Goal: Task Accomplishment & Management: Use online tool/utility

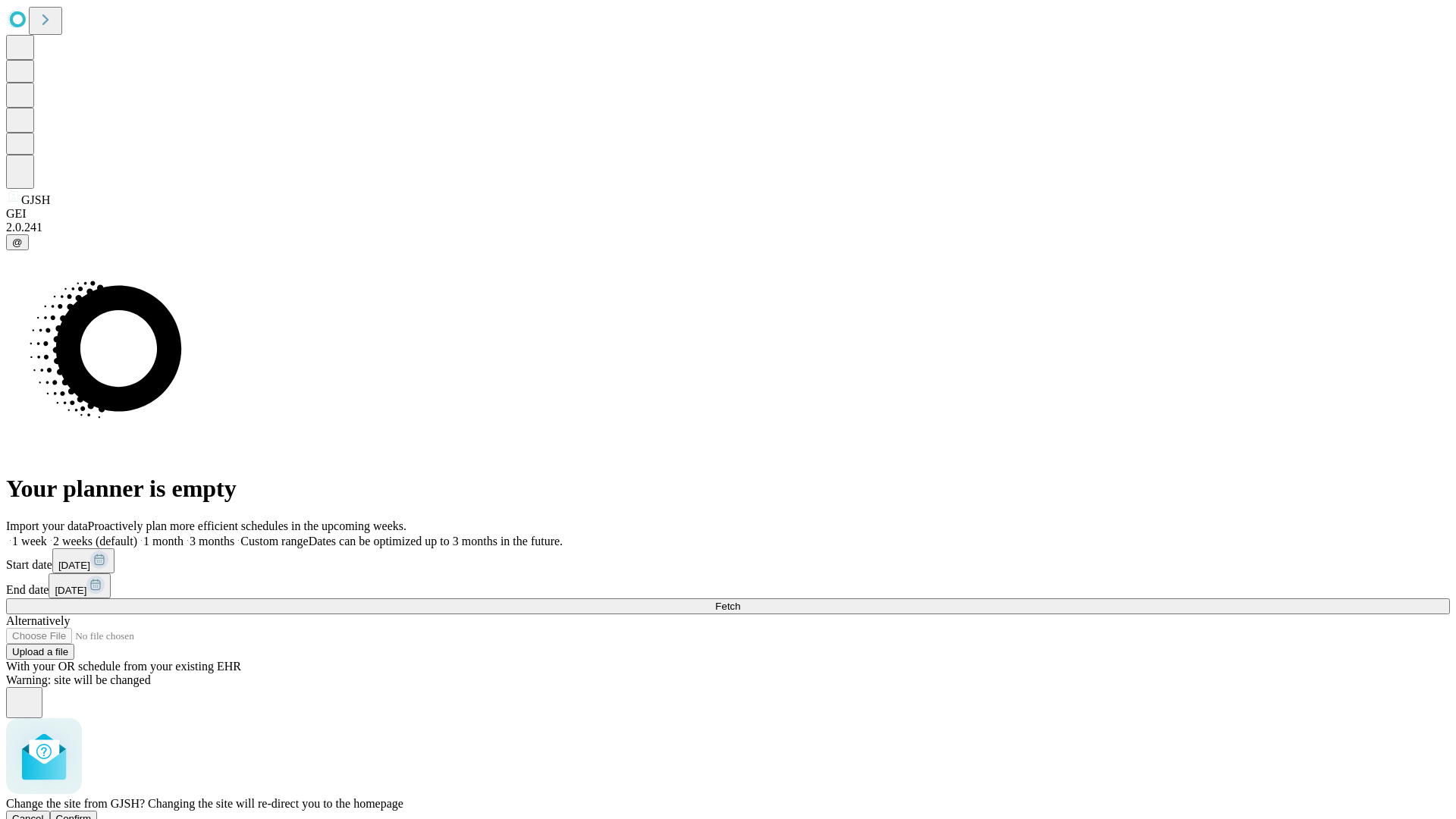
click at [92, 813] on span "Confirm" at bounding box center [74, 818] width 36 height 12
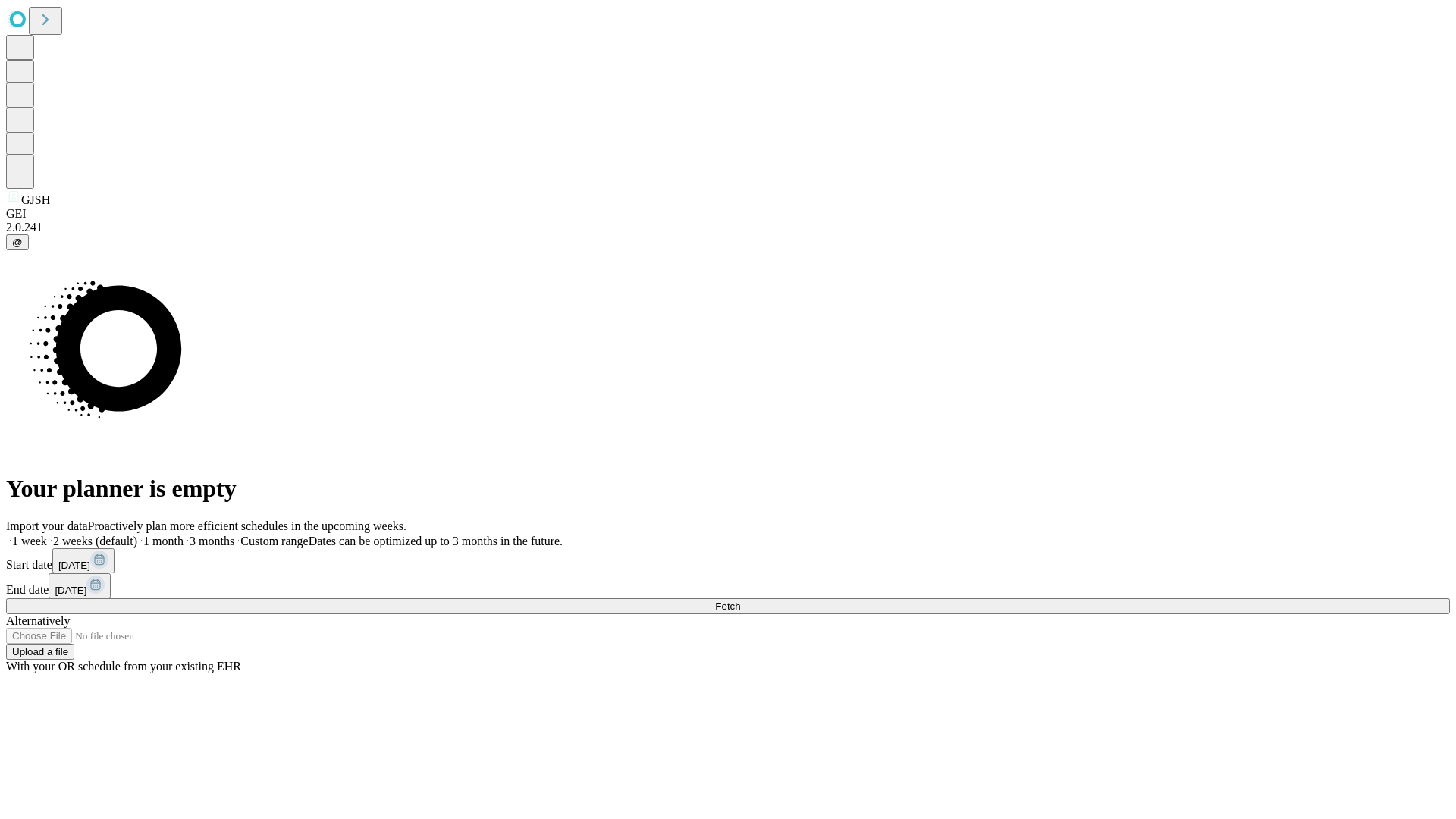
click at [183, 535] on label "1 month" at bounding box center [160, 541] width 46 height 12
click at [740, 601] on span "Fetch" at bounding box center [727, 606] width 25 height 12
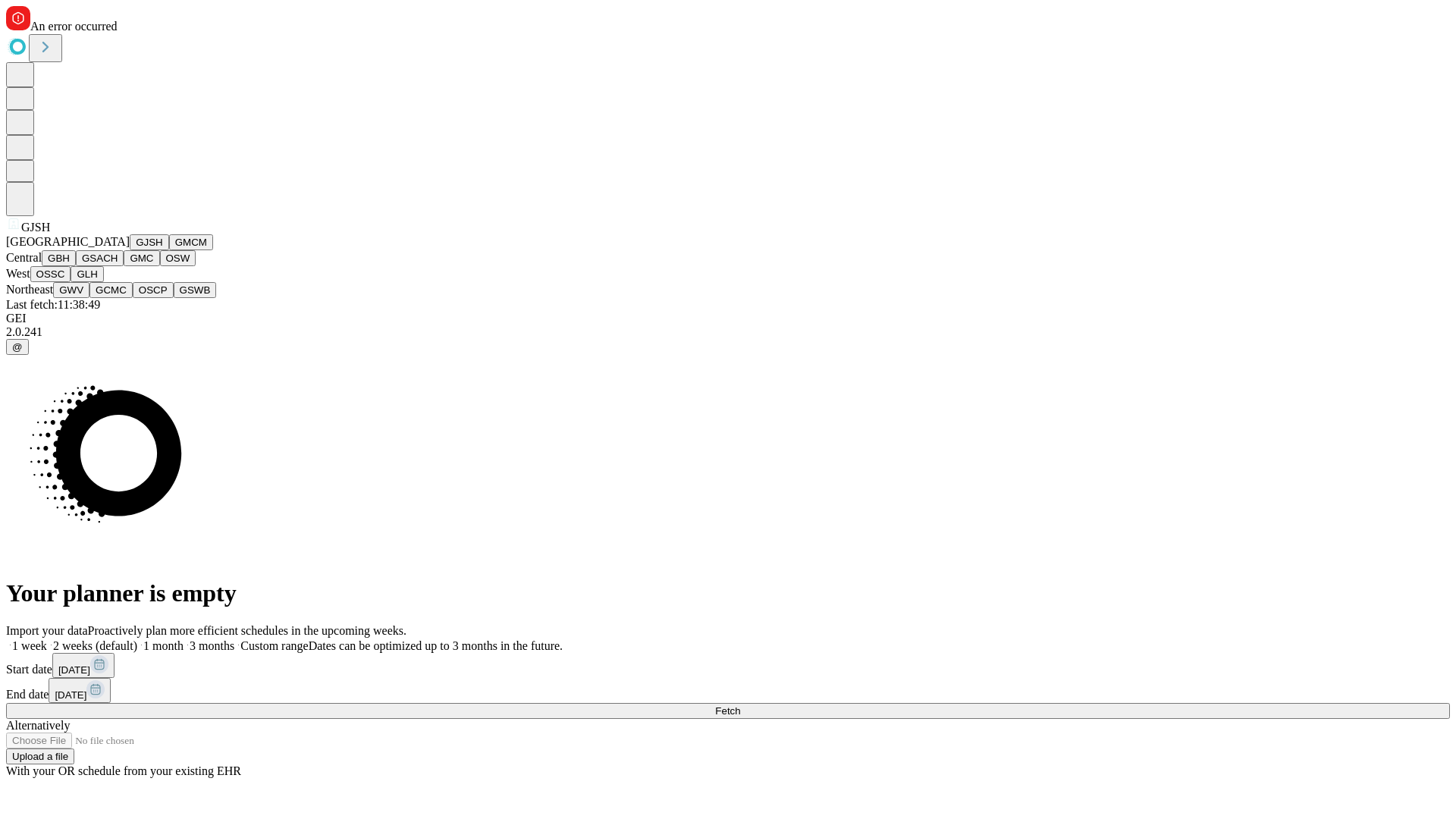
click at [169, 250] on button "GMCM" at bounding box center [190, 242] width 44 height 16
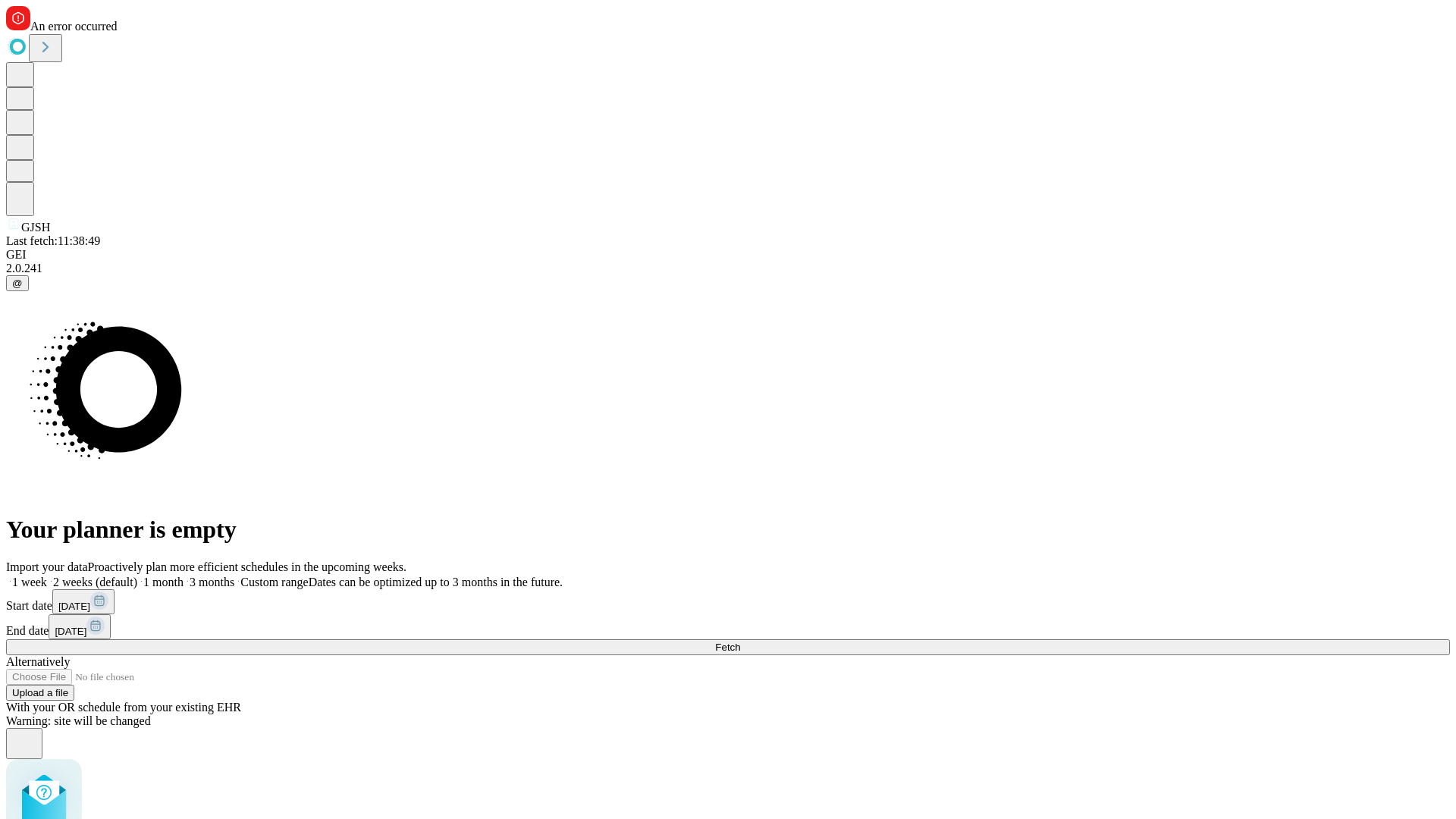
click at [183, 576] on label "1 month" at bounding box center [160, 582] width 46 height 12
click at [740, 642] on span "Fetch" at bounding box center [727, 647] width 25 height 12
click at [183, 576] on label "1 month" at bounding box center [160, 582] width 46 height 12
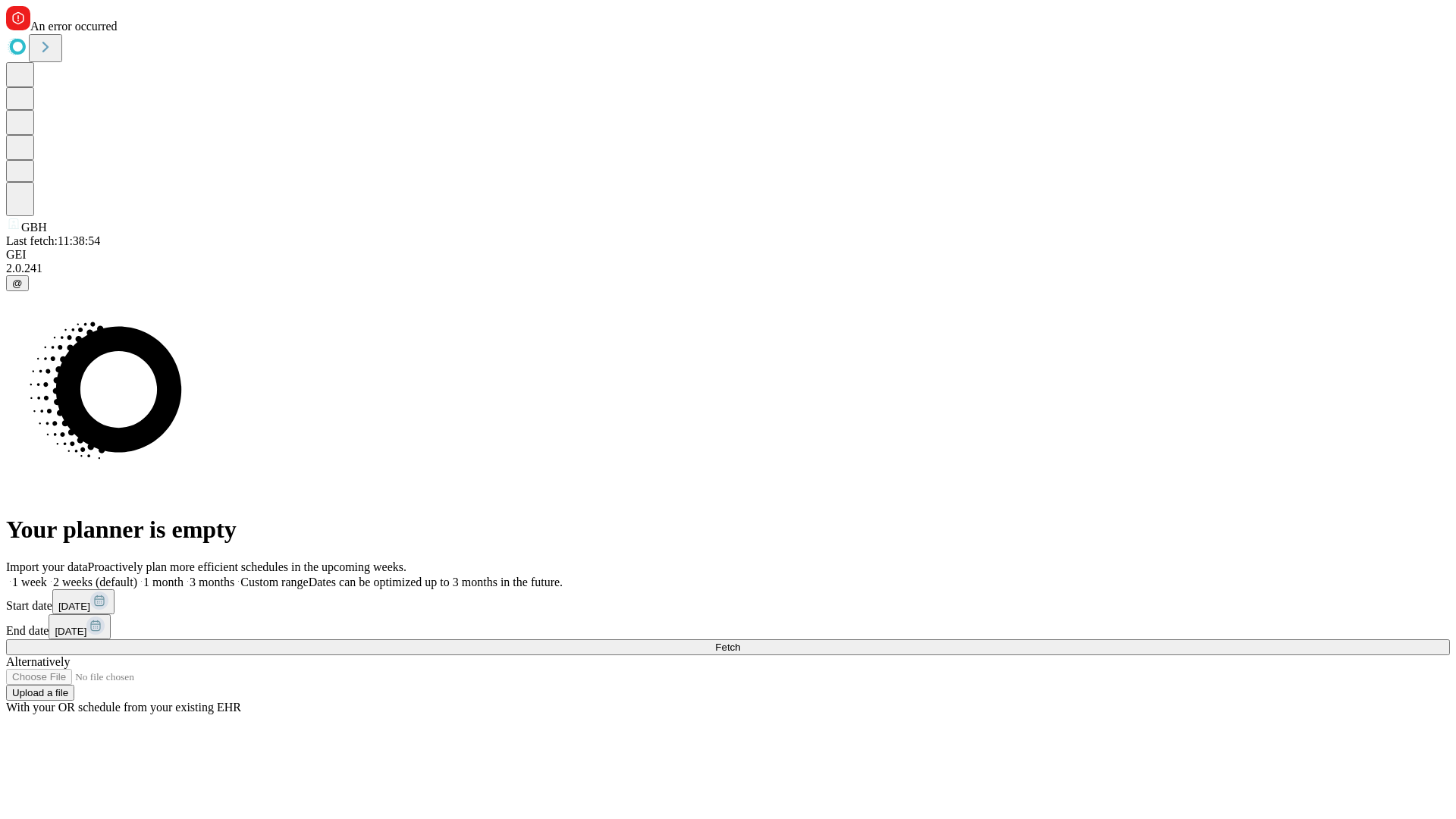
click at [740, 642] on span "Fetch" at bounding box center [727, 647] width 25 height 12
click at [183, 576] on label "1 month" at bounding box center [160, 582] width 46 height 12
click at [740, 642] on span "Fetch" at bounding box center [727, 647] width 25 height 12
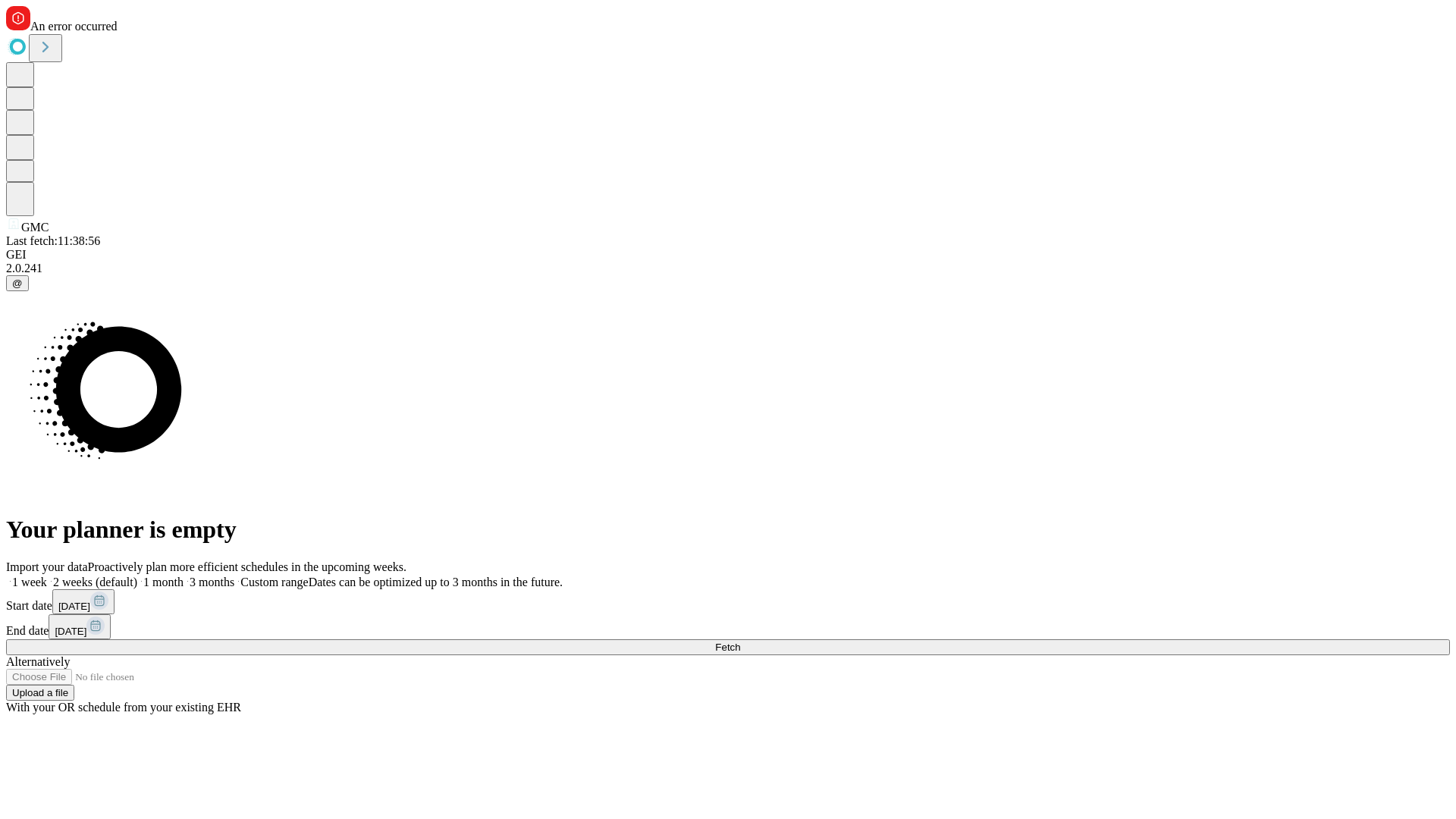
click at [183, 576] on label "1 month" at bounding box center [160, 582] width 46 height 12
click at [740, 642] on span "Fetch" at bounding box center [727, 647] width 25 height 12
click at [183, 576] on label "1 month" at bounding box center [160, 582] width 46 height 12
click at [740, 642] on span "Fetch" at bounding box center [727, 647] width 25 height 12
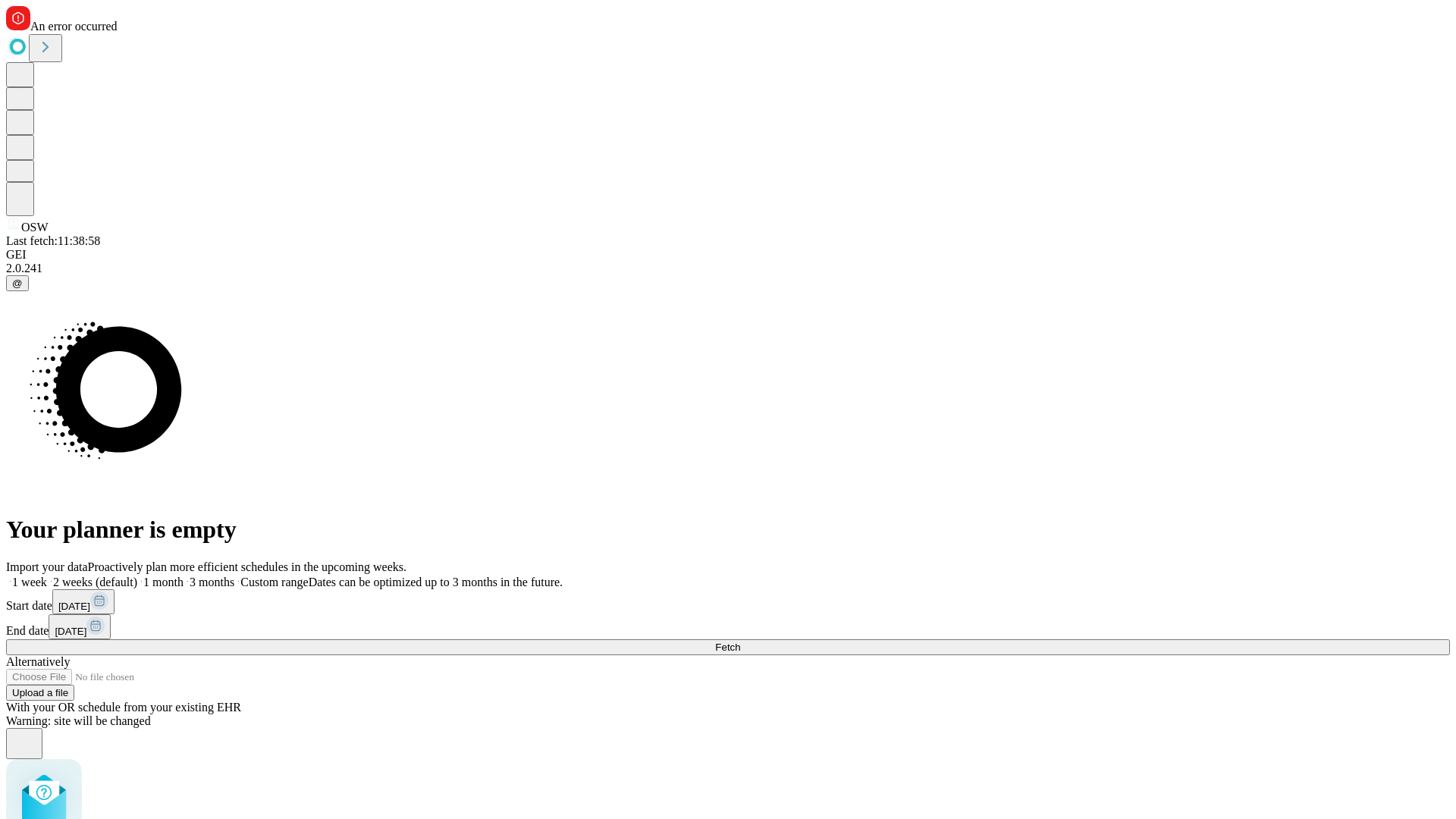
click at [183, 576] on label "1 month" at bounding box center [160, 582] width 46 height 12
click at [740, 642] on span "Fetch" at bounding box center [727, 647] width 25 height 12
click at [183, 576] on label "1 month" at bounding box center [160, 582] width 46 height 12
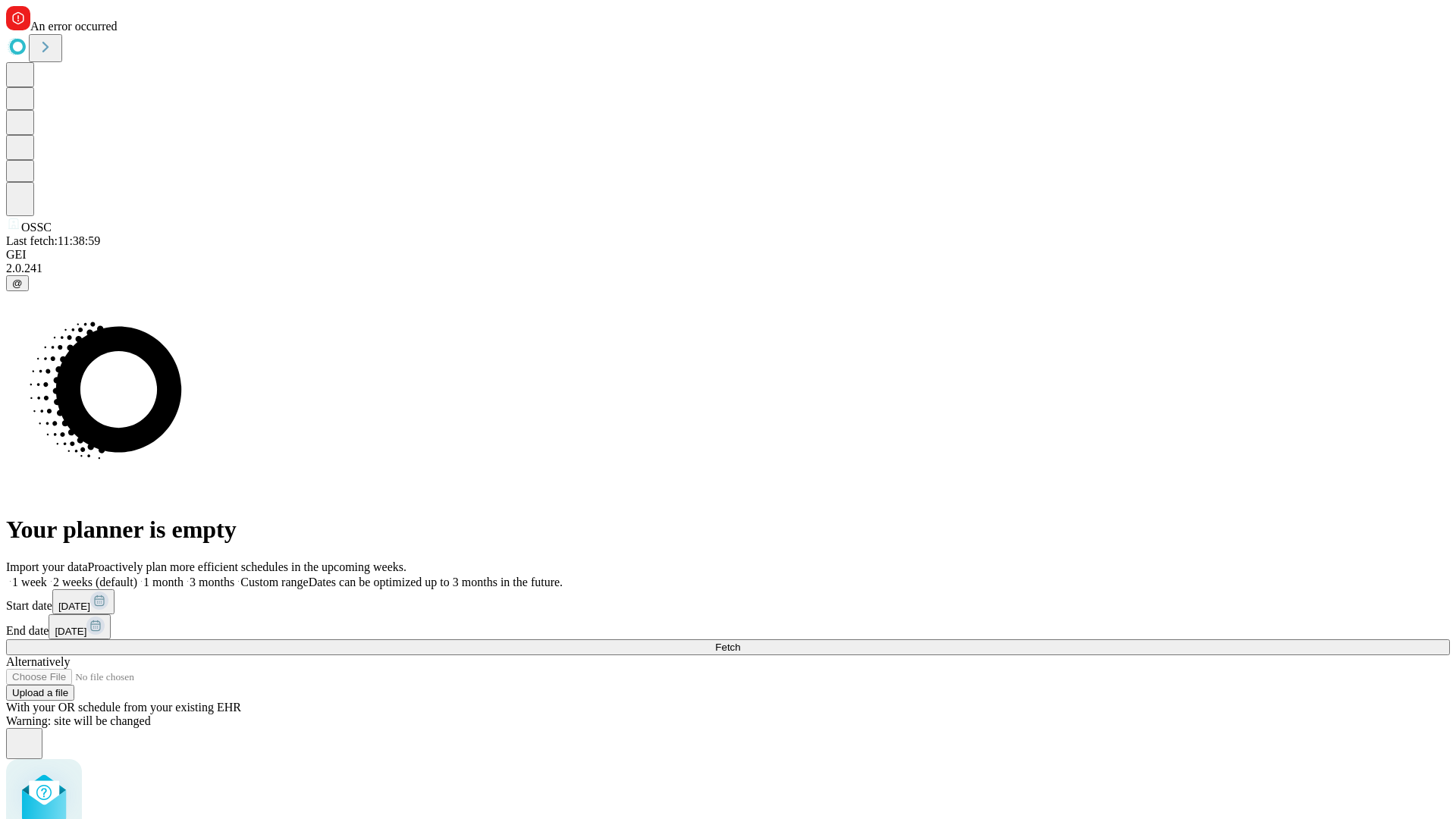
click at [740, 642] on span "Fetch" at bounding box center [727, 647] width 25 height 12
click at [183, 576] on label "1 month" at bounding box center [160, 582] width 46 height 12
click at [740, 642] on span "Fetch" at bounding box center [727, 647] width 25 height 12
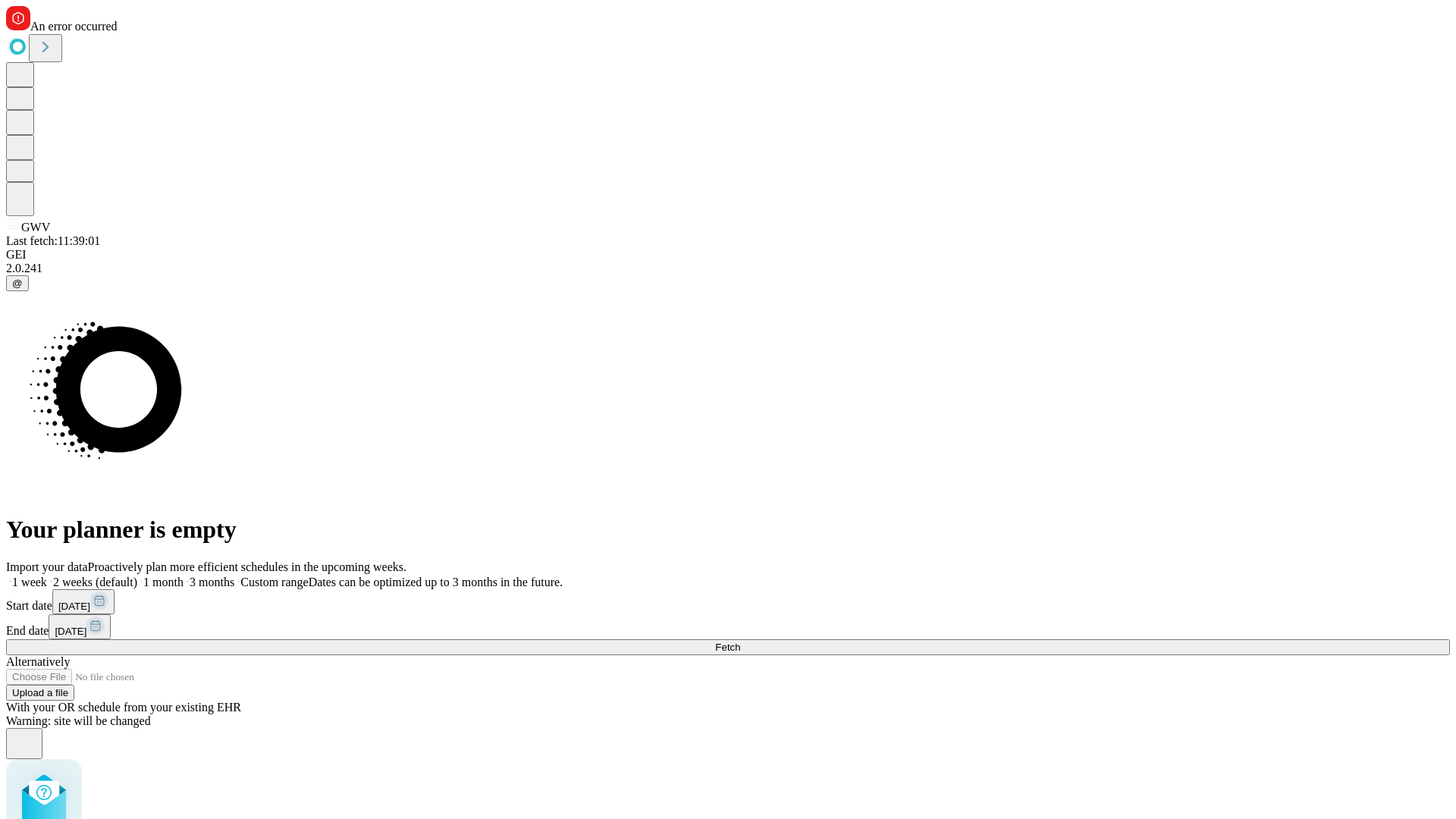
click at [183, 576] on label "1 month" at bounding box center [160, 582] width 46 height 12
click at [740, 642] on span "Fetch" at bounding box center [727, 647] width 25 height 12
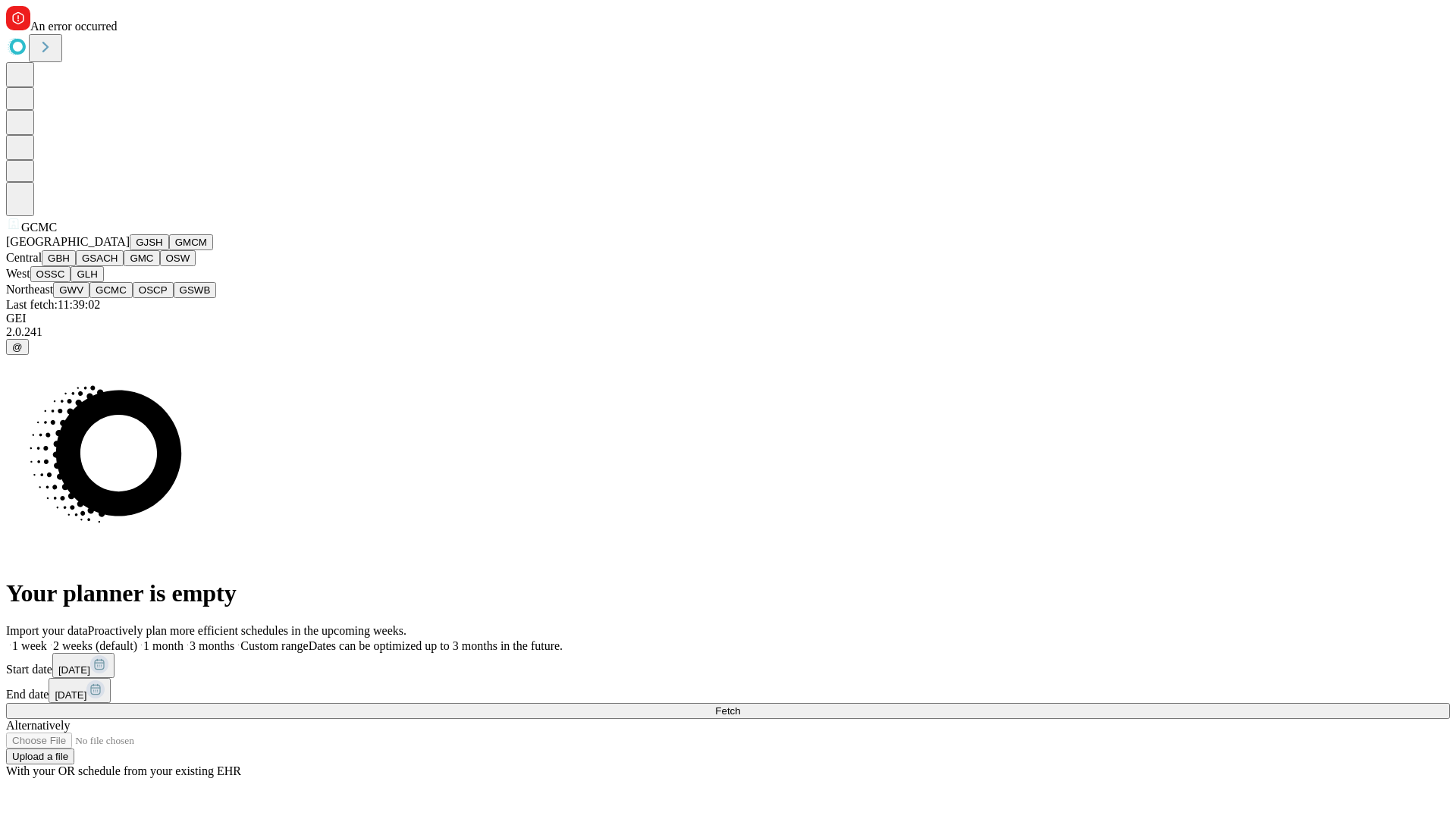
click at [133, 298] on button "OSCP" at bounding box center [153, 290] width 41 height 16
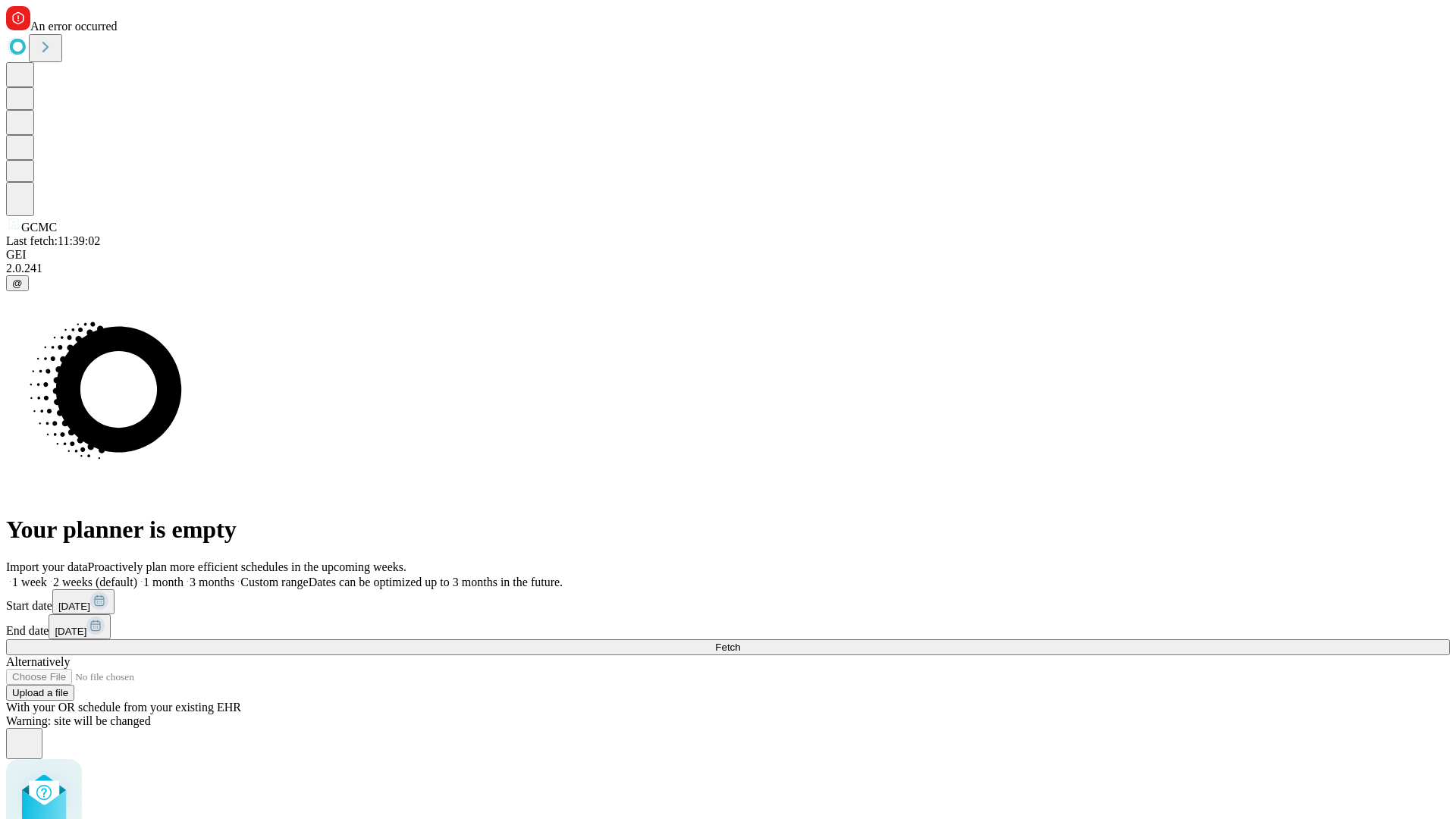
click at [183, 576] on label "1 month" at bounding box center [160, 582] width 46 height 12
click at [740, 642] on span "Fetch" at bounding box center [727, 647] width 25 height 12
